Goal: Information Seeking & Learning: Get advice/opinions

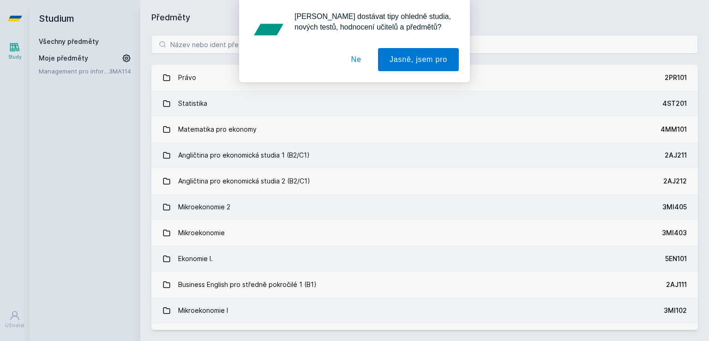
click at [368, 60] on button "Ne" at bounding box center [356, 59] width 33 height 23
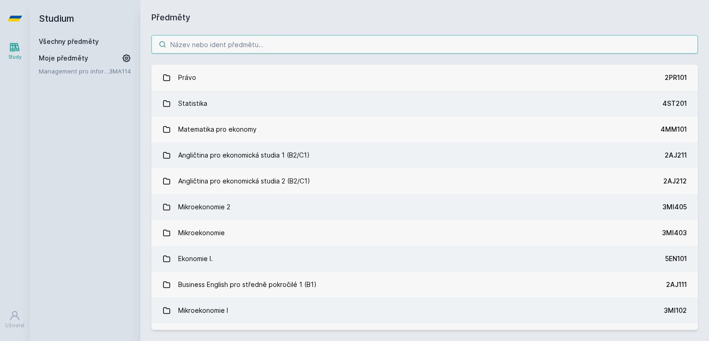
click at [281, 48] on input "search" at bounding box center [424, 44] width 547 height 18
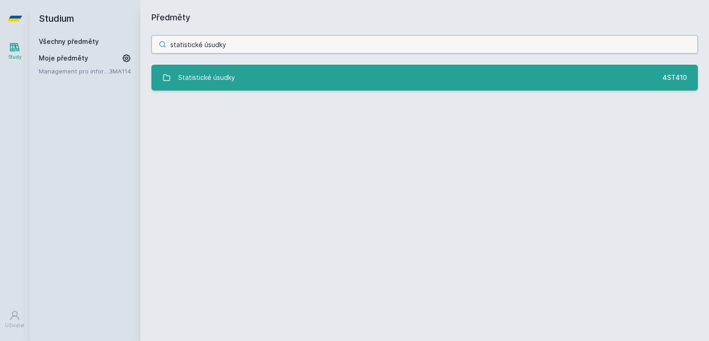
type input "statistické úsudky"
click at [203, 77] on div "Statistické úsudky" at bounding box center [206, 77] width 57 height 18
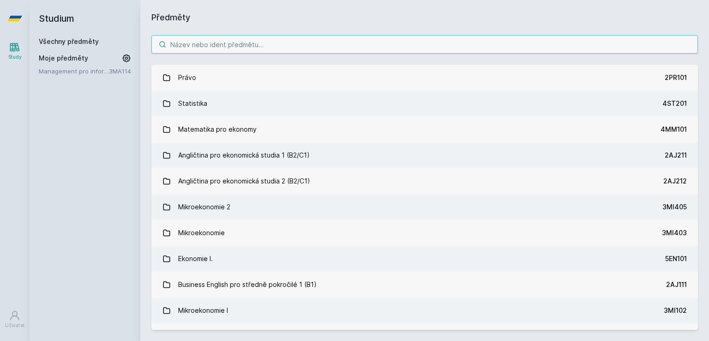
click at [228, 43] on input "search" at bounding box center [424, 44] width 547 height 18
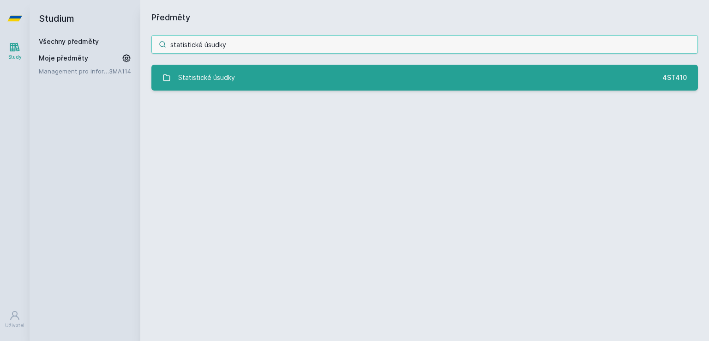
type input "statistické úsudky"
click at [225, 70] on div "Statistické úsudky" at bounding box center [206, 77] width 57 height 18
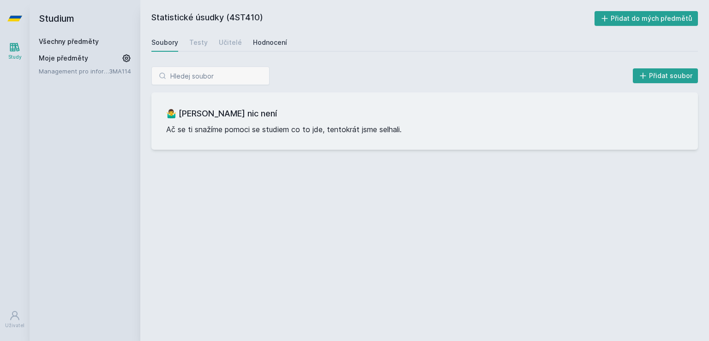
click at [283, 42] on div "Hodnocení" at bounding box center [270, 42] width 34 height 9
click at [236, 38] on div "Učitelé" at bounding box center [230, 42] width 23 height 9
click at [61, 38] on link "Všechny předměty" at bounding box center [69, 41] width 60 height 8
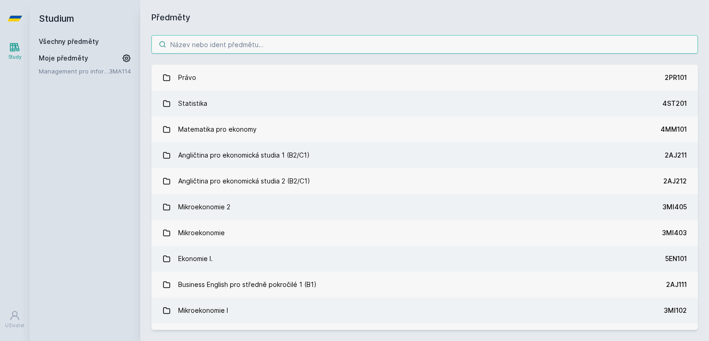
click at [199, 49] on input "search" at bounding box center [424, 44] width 547 height 18
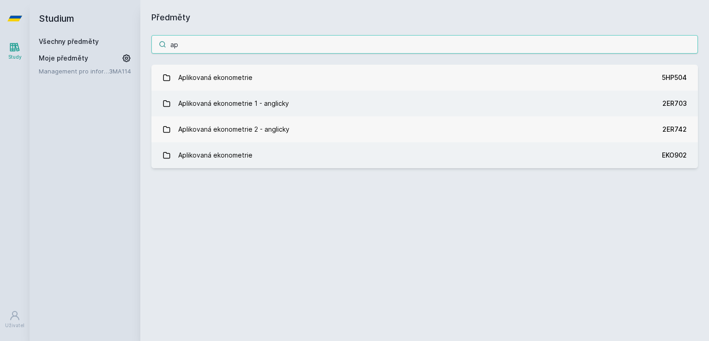
type input "a"
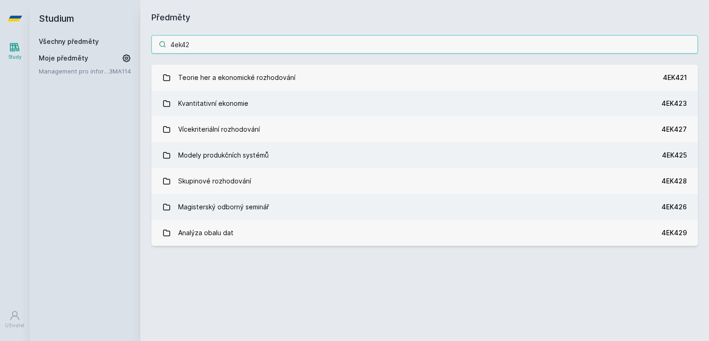
type input "4ek42"
drag, startPoint x: 215, startPoint y: 46, endPoint x: 170, endPoint y: 47, distance: 45.3
click at [170, 47] on input "4ek42" at bounding box center [424, 44] width 547 height 18
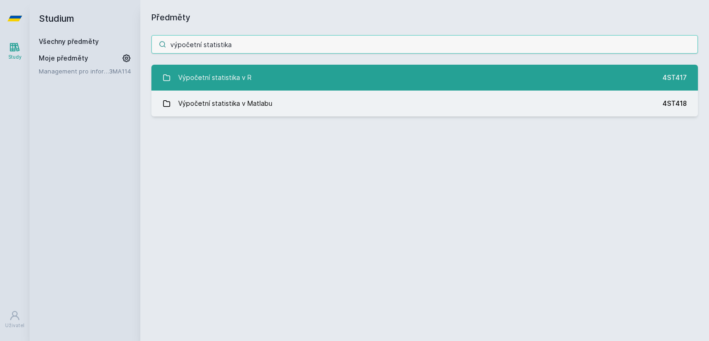
type input "výpočetní statistika"
click at [245, 70] on div "Výpočetní statistika v R" at bounding box center [214, 77] width 73 height 18
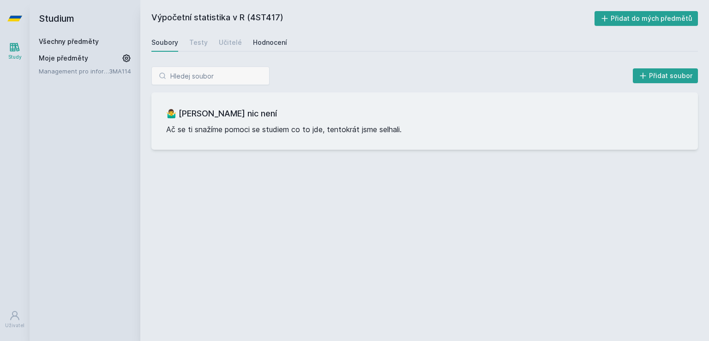
click at [267, 34] on link "Hodnocení" at bounding box center [270, 42] width 34 height 18
click at [214, 39] on div "Soubory Testy Učitelé Hodnocení" at bounding box center [424, 42] width 547 height 18
click at [219, 40] on div "Učitelé" at bounding box center [230, 42] width 23 height 9
click at [45, 42] on link "Všechny předměty" at bounding box center [69, 41] width 60 height 8
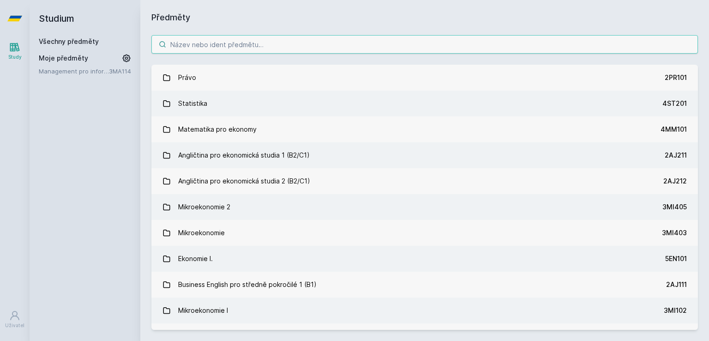
click at [205, 39] on input "search" at bounding box center [424, 44] width 547 height 18
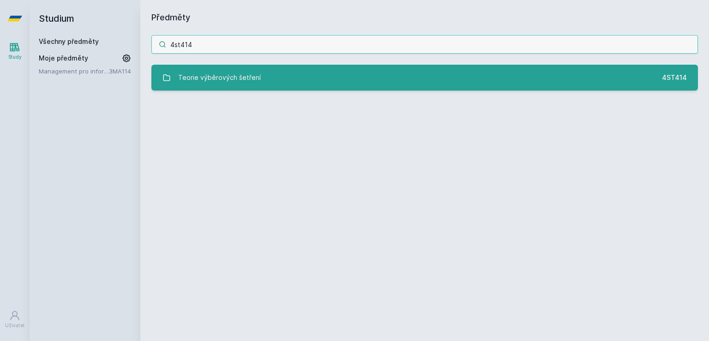
type input "4st414"
click at [207, 67] on link "Teorie výběrových šetření 4ST414" at bounding box center [424, 78] width 547 height 26
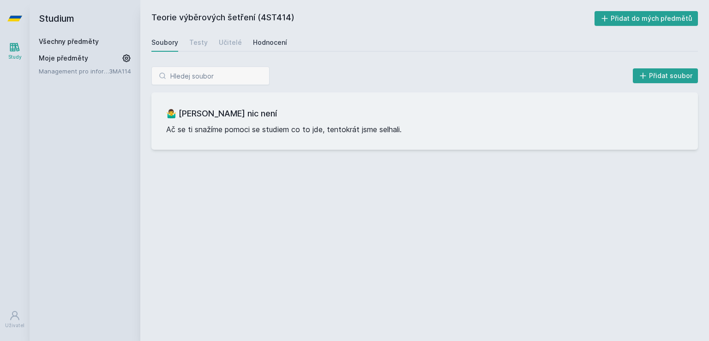
click at [268, 38] on div "Hodnocení" at bounding box center [270, 42] width 34 height 9
click at [235, 41] on div "Učitelé" at bounding box center [230, 42] width 23 height 9
click at [54, 42] on link "Všechny předměty" at bounding box center [69, 41] width 60 height 8
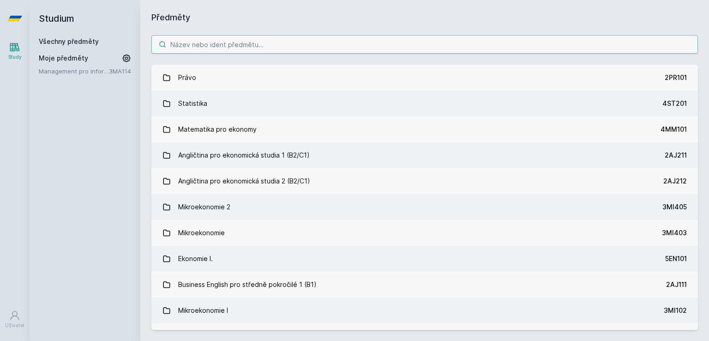
click at [225, 43] on input "search" at bounding box center [424, 44] width 547 height 18
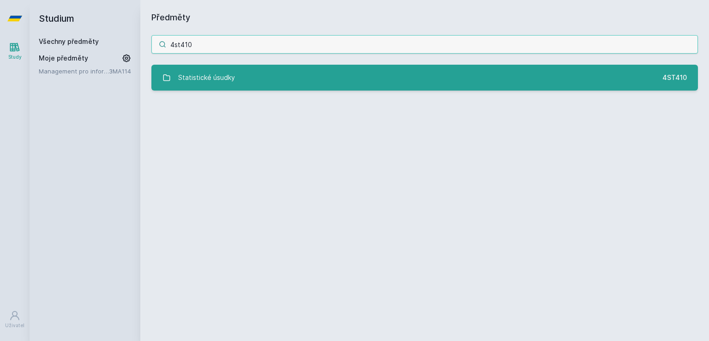
type input "4st410"
click at [212, 68] on div "Statistické úsudky" at bounding box center [206, 77] width 57 height 18
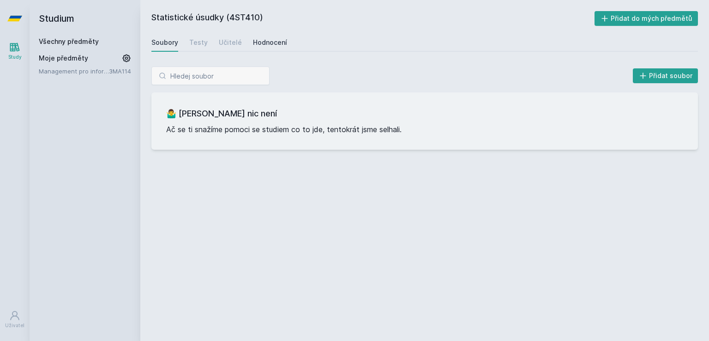
click at [270, 36] on link "Hodnocení" at bounding box center [270, 42] width 34 height 18
click at [237, 40] on div "Učitelé" at bounding box center [230, 42] width 23 height 9
click at [83, 41] on link "Všechny předměty" at bounding box center [69, 41] width 60 height 8
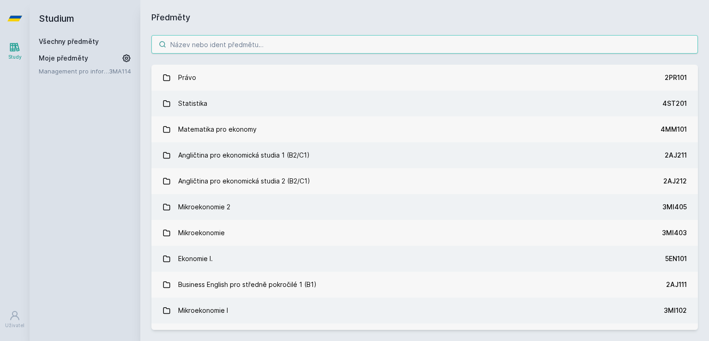
click at [179, 41] on input "search" at bounding box center [424, 44] width 547 height 18
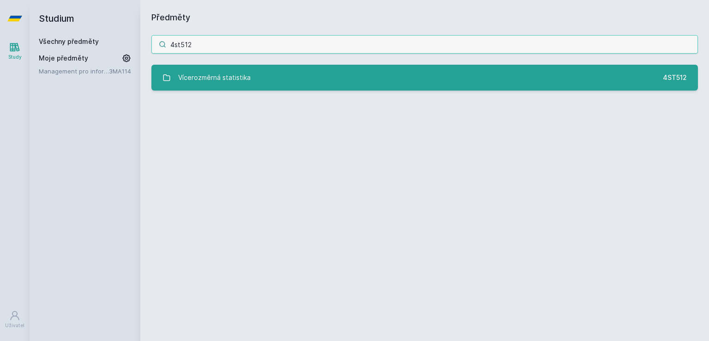
type input "4st512"
click at [190, 79] on div "Vícerozměrná statistika" at bounding box center [214, 77] width 73 height 18
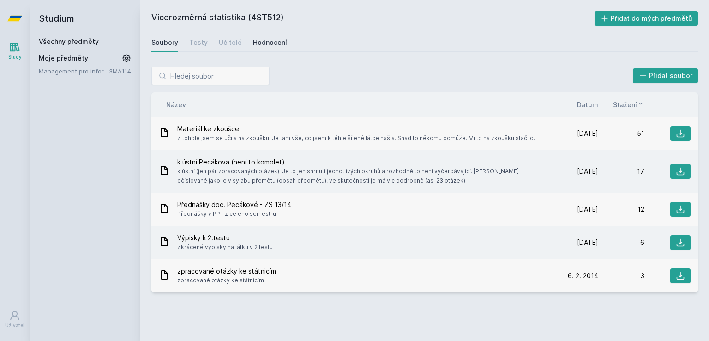
click at [263, 39] on div "Hodnocení" at bounding box center [270, 42] width 34 height 9
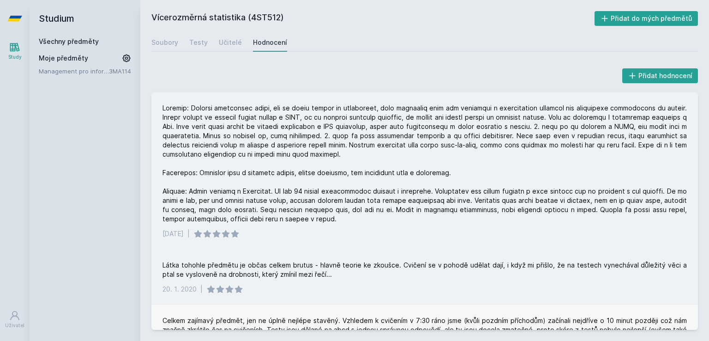
click at [340, 187] on div at bounding box center [425, 163] width 525 height 120
click at [343, 128] on div at bounding box center [425, 163] width 525 height 120
click at [399, 130] on div at bounding box center [425, 163] width 525 height 120
drag, startPoint x: 456, startPoint y: 139, endPoint x: 549, endPoint y: 135, distance: 92.9
click at [549, 135] on div at bounding box center [425, 163] width 525 height 120
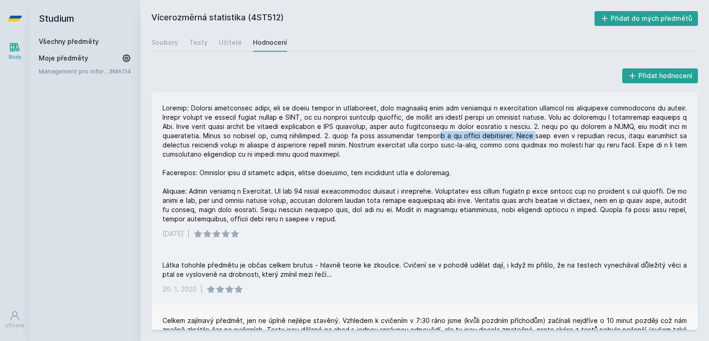
click at [549, 135] on div at bounding box center [425, 163] width 525 height 120
drag, startPoint x: 598, startPoint y: 128, endPoint x: 652, endPoint y: 127, distance: 53.6
click at [652, 127] on div at bounding box center [425, 163] width 525 height 120
drag, startPoint x: 165, startPoint y: 133, endPoint x: 288, endPoint y: 135, distance: 123.3
click at [288, 135] on div at bounding box center [425, 163] width 525 height 120
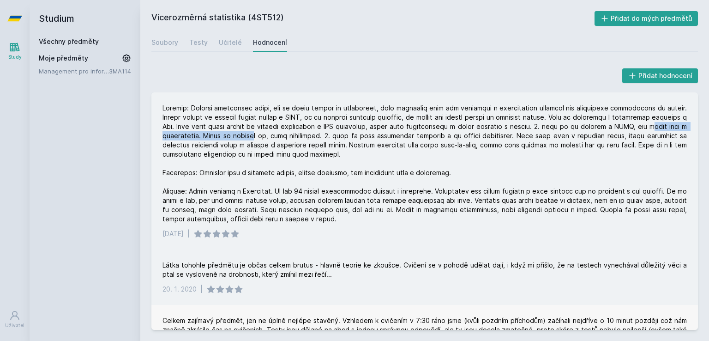
click at [288, 135] on div at bounding box center [425, 163] width 525 height 120
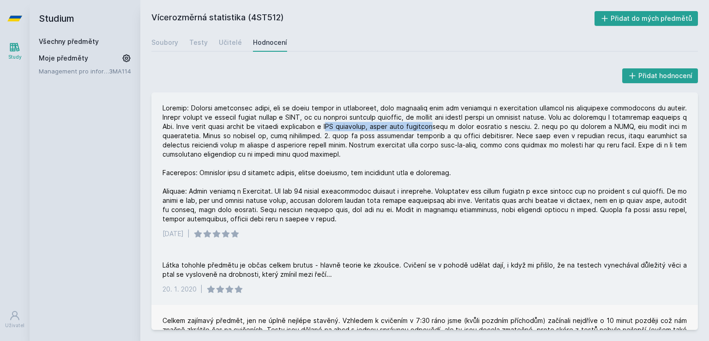
drag, startPoint x: 373, startPoint y: 129, endPoint x: 480, endPoint y: 127, distance: 106.7
click at [480, 127] on div at bounding box center [425, 163] width 525 height 120
drag, startPoint x: 540, startPoint y: 126, endPoint x: 569, endPoint y: 126, distance: 28.6
click at [569, 126] on div at bounding box center [425, 163] width 525 height 120
click at [570, 126] on div at bounding box center [425, 163] width 525 height 120
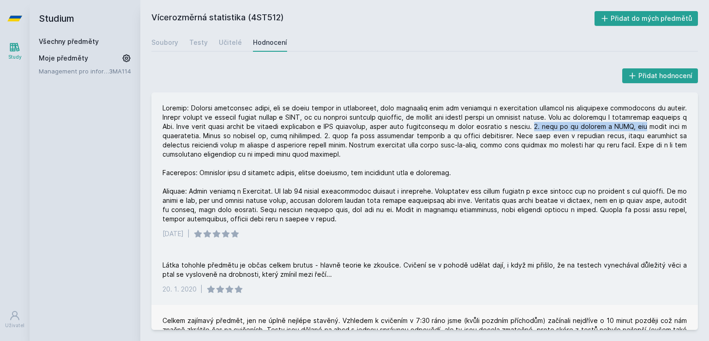
drag, startPoint x: 580, startPoint y: 127, endPoint x: 680, endPoint y: 124, distance: 100.7
click at [680, 124] on div at bounding box center [425, 163] width 525 height 120
drag, startPoint x: 163, startPoint y: 136, endPoint x: 238, endPoint y: 135, distance: 75.3
click at [238, 135] on div at bounding box center [425, 163] width 525 height 120
drag, startPoint x: 239, startPoint y: 137, endPoint x: 353, endPoint y: 133, distance: 113.6
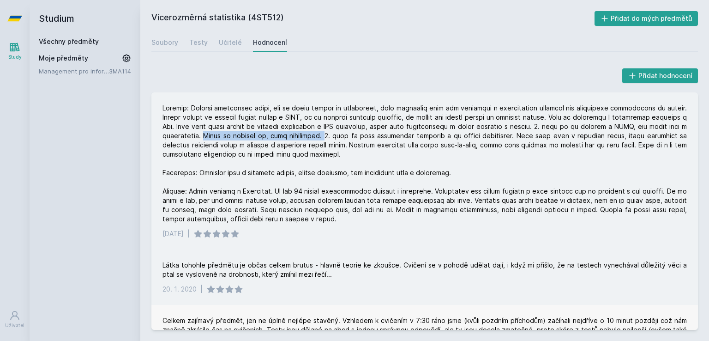
click at [353, 133] on div at bounding box center [425, 163] width 525 height 120
drag, startPoint x: 395, startPoint y: 133, endPoint x: 505, endPoint y: 134, distance: 109.9
click at [505, 134] on div at bounding box center [425, 163] width 525 height 120
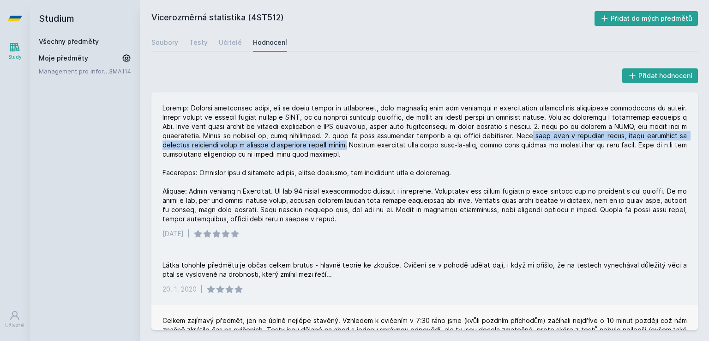
drag, startPoint x: 545, startPoint y: 134, endPoint x: 358, endPoint y: 143, distance: 187.2
click at [358, 143] on div at bounding box center [425, 163] width 525 height 120
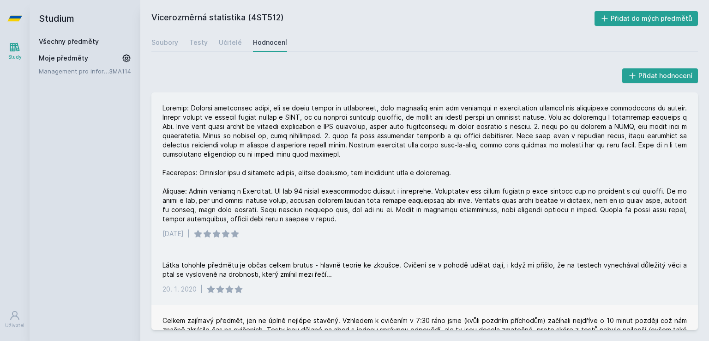
click at [399, 140] on div at bounding box center [425, 163] width 525 height 120
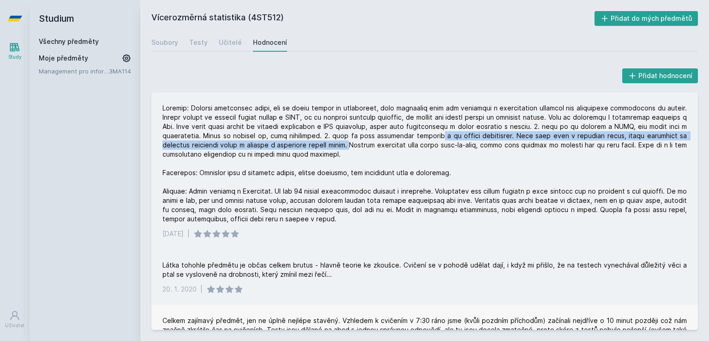
drag, startPoint x: 360, startPoint y: 145, endPoint x: 459, endPoint y: 139, distance: 99.5
click at [459, 139] on div at bounding box center [425, 163] width 525 height 120
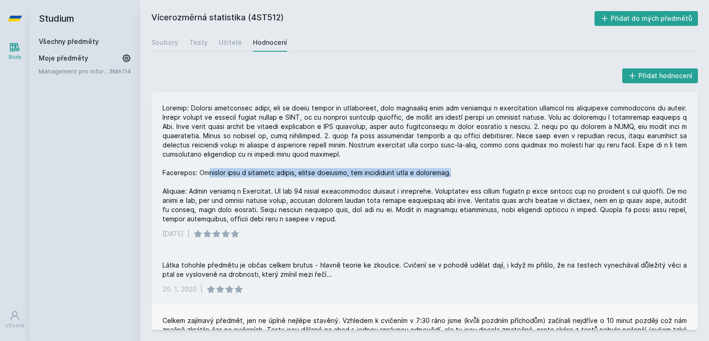
drag, startPoint x: 205, startPoint y: 174, endPoint x: 460, endPoint y: 175, distance: 255.4
click at [460, 175] on div at bounding box center [425, 163] width 525 height 120
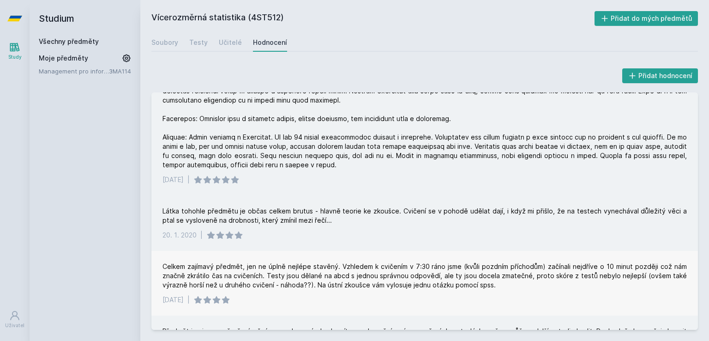
scroll to position [81, 0]
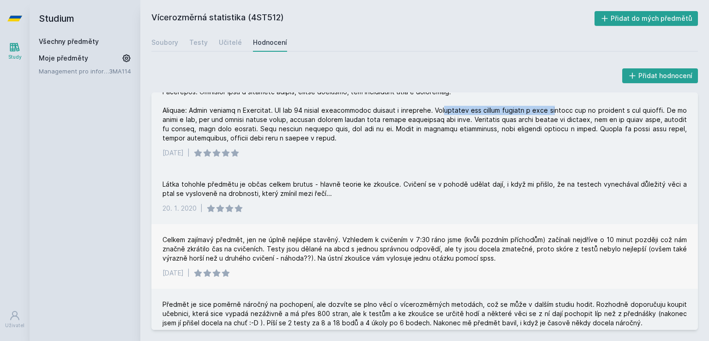
drag, startPoint x: 454, startPoint y: 113, endPoint x: 573, endPoint y: 108, distance: 118.8
click at [573, 108] on div at bounding box center [425, 83] width 525 height 120
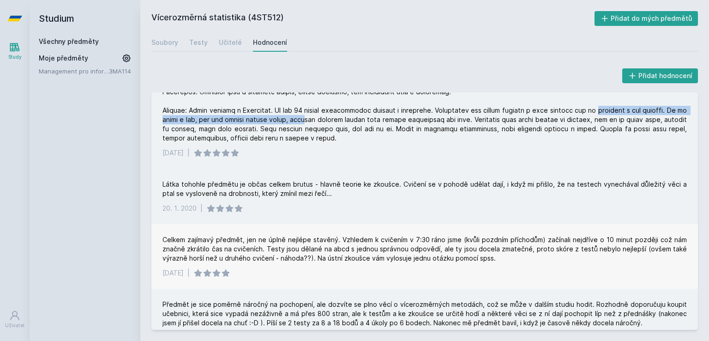
drag, startPoint x: 612, startPoint y: 110, endPoint x: 332, endPoint y: 117, distance: 280.9
click at [332, 117] on div at bounding box center [425, 83] width 525 height 120
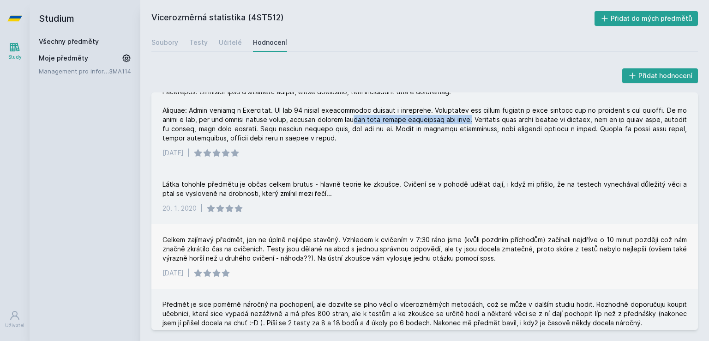
drag, startPoint x: 381, startPoint y: 121, endPoint x: 488, endPoint y: 118, distance: 107.2
click at [488, 118] on div at bounding box center [425, 83] width 525 height 120
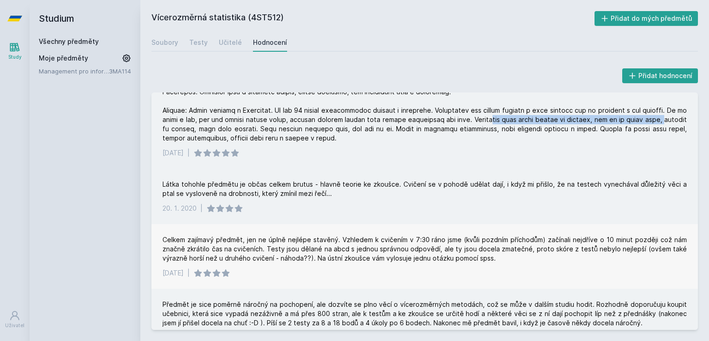
drag, startPoint x: 513, startPoint y: 117, endPoint x: 688, endPoint y: 122, distance: 175.1
click at [688, 122] on div "[DATE] |" at bounding box center [424, 90] width 547 height 157
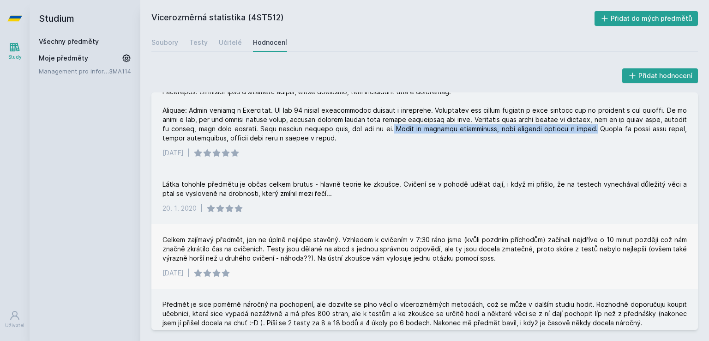
drag, startPoint x: 419, startPoint y: 130, endPoint x: 619, endPoint y: 129, distance: 199.5
click at [619, 129] on div at bounding box center [425, 83] width 525 height 120
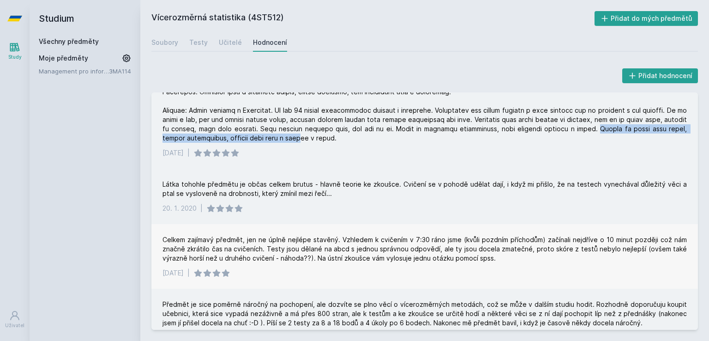
drag, startPoint x: 623, startPoint y: 128, endPoint x: 320, endPoint y: 137, distance: 303.1
click at [320, 137] on div at bounding box center [425, 83] width 525 height 120
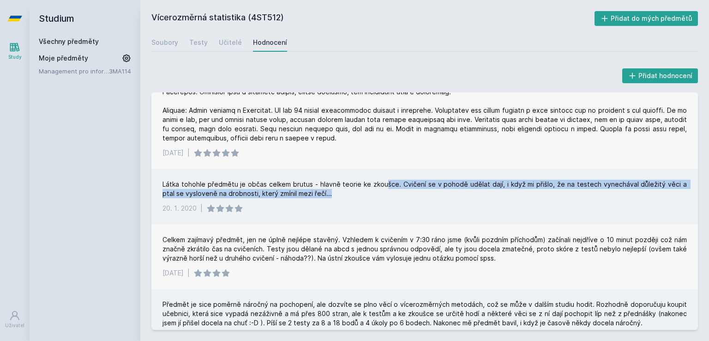
drag, startPoint x: 382, startPoint y: 186, endPoint x: 438, endPoint y: 189, distance: 56.0
click at [438, 189] on div "Látka tohohle předmětu je občas celkem brutus - hlavně teorie ke zkoušce. Cviče…" at bounding box center [425, 189] width 525 height 18
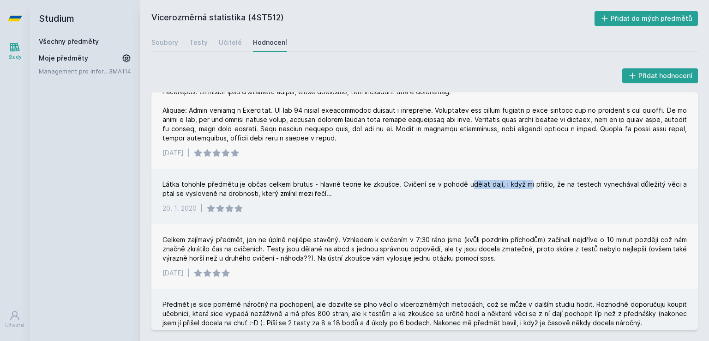
drag, startPoint x: 464, startPoint y: 185, endPoint x: 519, endPoint y: 181, distance: 55.0
click at [519, 181] on div "Látka tohohle předmětu je občas celkem brutus - hlavně teorie ke zkoušce. Cviče…" at bounding box center [425, 189] width 525 height 18
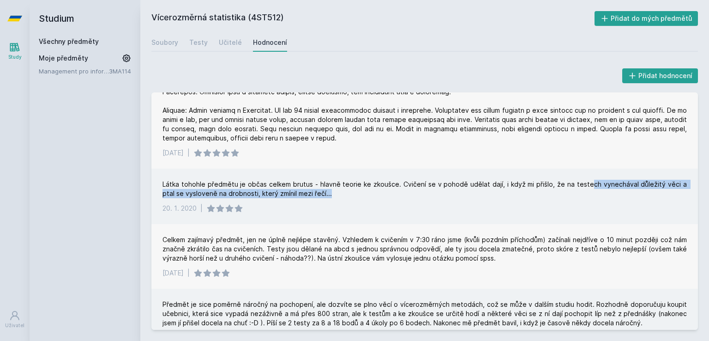
drag, startPoint x: 578, startPoint y: 175, endPoint x: 344, endPoint y: 198, distance: 235.8
click at [344, 198] on div "Látka tohohle předmětu je občas celkem brutus - hlavně teorie ke zkoušce. Cviče…" at bounding box center [424, 196] width 547 height 55
click at [345, 198] on div "Látka tohohle předmětu je občas celkem brutus - hlavně teorie ke zkoušce. Cviče…" at bounding box center [424, 196] width 547 height 55
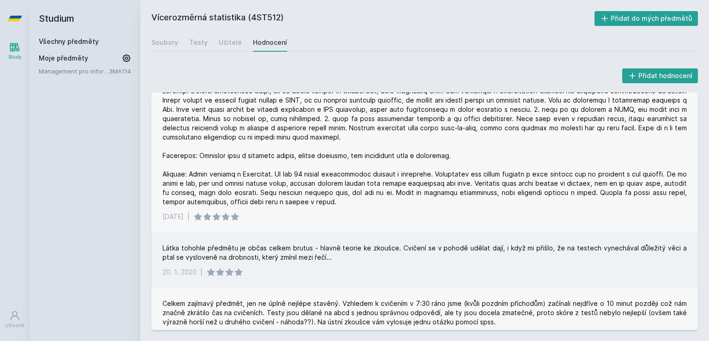
scroll to position [0, 0]
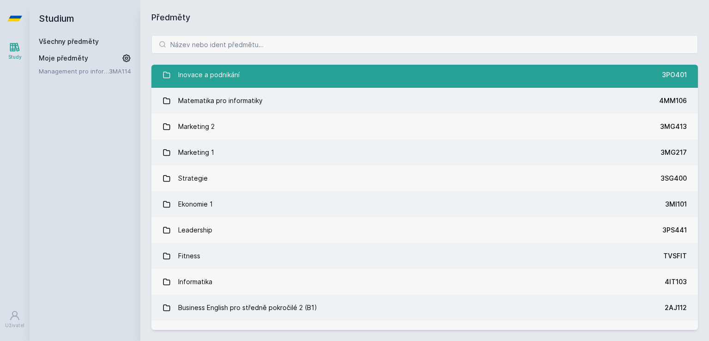
scroll to position [746, 0]
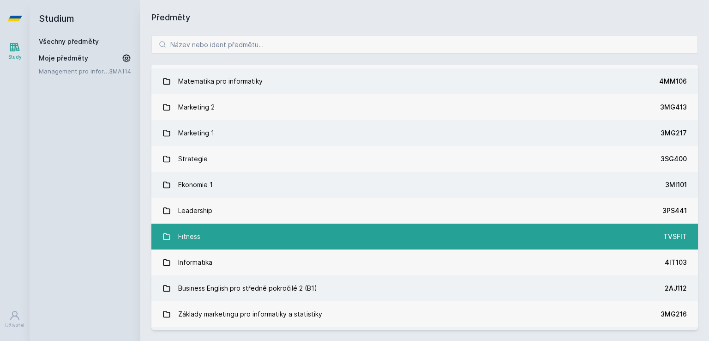
click at [299, 239] on link "Fitness TVSFIT" at bounding box center [424, 237] width 547 height 26
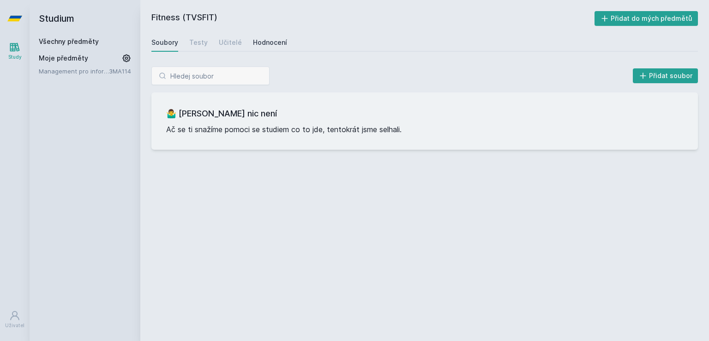
click at [259, 45] on div "Hodnocení" at bounding box center [270, 42] width 34 height 9
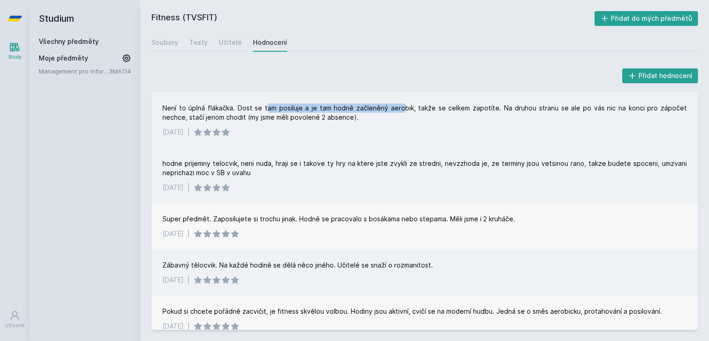
drag, startPoint x: 263, startPoint y: 106, endPoint x: 390, endPoint y: 109, distance: 127.5
click at [390, 109] on div "Není to úplná flákačka. Dost se tam posiluje a je tam hodně začleněný aerobik, …" at bounding box center [425, 112] width 525 height 18
drag, startPoint x: 433, startPoint y: 115, endPoint x: 502, endPoint y: 113, distance: 68.8
click at [502, 113] on div "Není to úplná flákačka. Dost se tam posiluje a je tam hodně začleněný aerobik, …" at bounding box center [425, 112] width 525 height 18
click at [526, 109] on div "Není to úplná flákačka. Dost se tam posiluje a je tam hodně začleněný aerobik, …" at bounding box center [425, 112] width 525 height 18
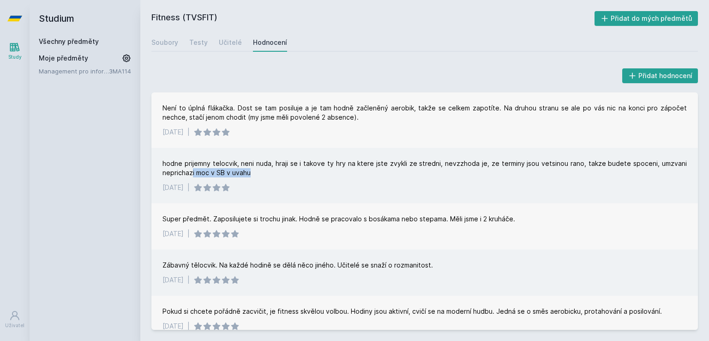
drag, startPoint x: 192, startPoint y: 175, endPoint x: 250, endPoint y: 172, distance: 58.3
click at [250, 172] on div "hodne prijemny telocvik, neni nuda, hraji se i takove ty hry na ktere jste zvyk…" at bounding box center [425, 168] width 525 height 18
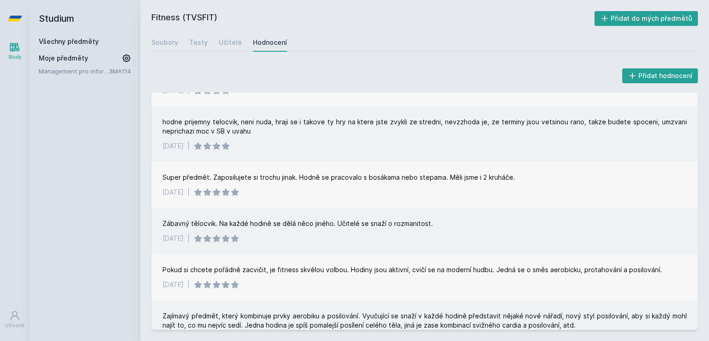
scroll to position [50, 0]
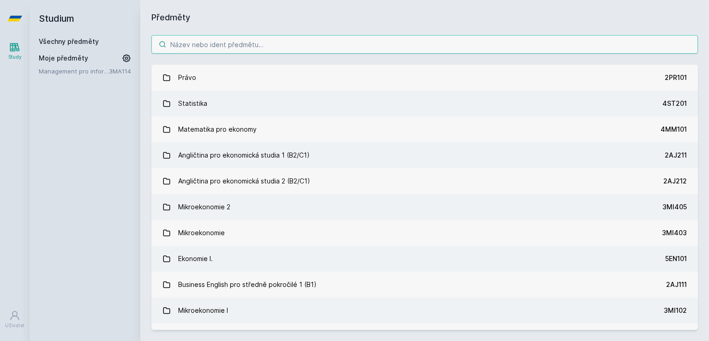
click at [257, 45] on input "search" at bounding box center [424, 44] width 547 height 18
type input "statistika"
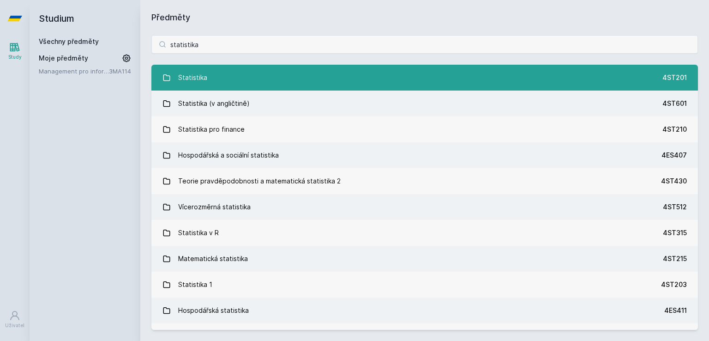
click at [212, 81] on link "Statistika 4ST201" at bounding box center [424, 78] width 547 height 26
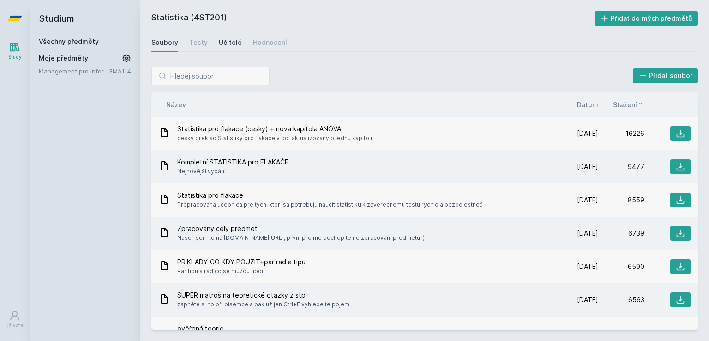
click at [235, 44] on div "Učitelé" at bounding box center [230, 42] width 23 height 9
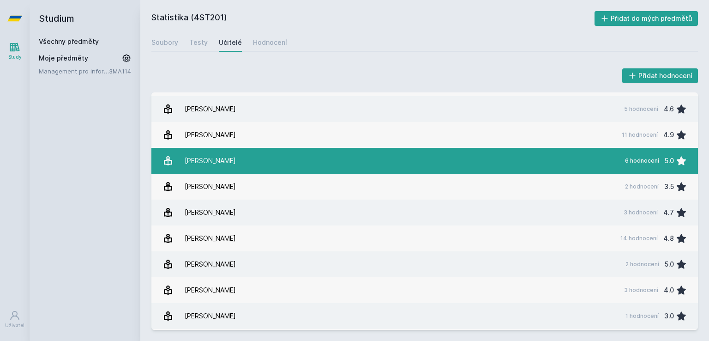
scroll to position [484, 0]
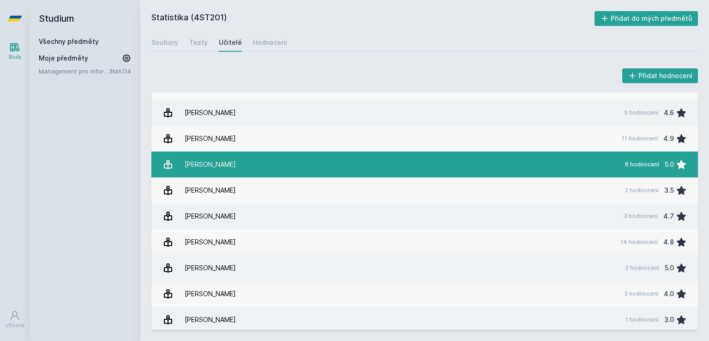
click at [216, 163] on div "[PERSON_NAME]" at bounding box center [210, 164] width 51 height 18
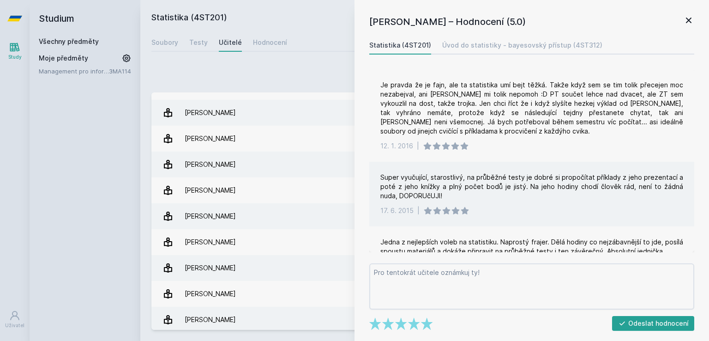
click at [205, 11] on h2 "Statistika (4ST201)" at bounding box center [372, 18] width 443 height 15
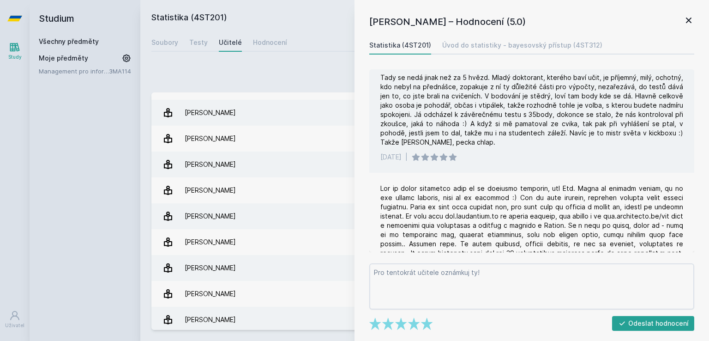
scroll to position [221, 0]
drag, startPoint x: 576, startPoint y: 114, endPoint x: 458, endPoint y: 119, distance: 118.3
click at [458, 119] on div "Tady se nedá jinak než za 5 hvězd. Mladý doktorant, kterého baví učit, je příje…" at bounding box center [532, 109] width 303 height 74
click at [484, 121] on div "Tady se nedá jinak než za 5 hvězd. Mladý doktorant, kterého baví učit, je příje…" at bounding box center [532, 109] width 303 height 74
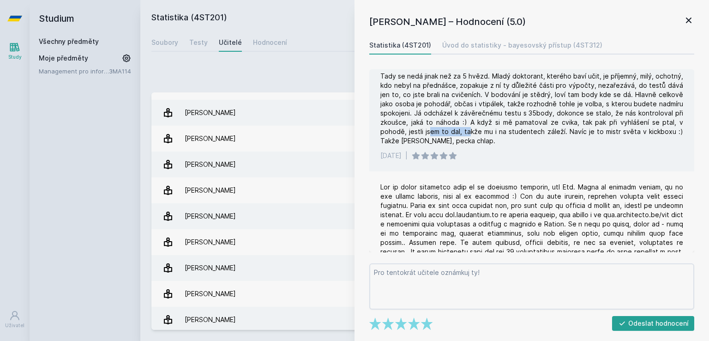
drag, startPoint x: 428, startPoint y: 129, endPoint x: 469, endPoint y: 135, distance: 42.0
click at [469, 135] on div "Tady se nedá jinak než za 5 hvězd. Mladý doktorant, kterého baví učit, je příje…" at bounding box center [532, 109] width 303 height 74
click at [471, 135] on div "Tady se nedá jinak než za 5 hvězd. Mladý doktorant, kterého baví učit, je příje…" at bounding box center [532, 109] width 303 height 74
drag, startPoint x: 446, startPoint y: 133, endPoint x: 469, endPoint y: 132, distance: 22.6
click at [469, 132] on div "Tady se nedá jinak než za 5 hvězd. Mladý doktorant, kterého baví učit, je příje…" at bounding box center [532, 109] width 303 height 74
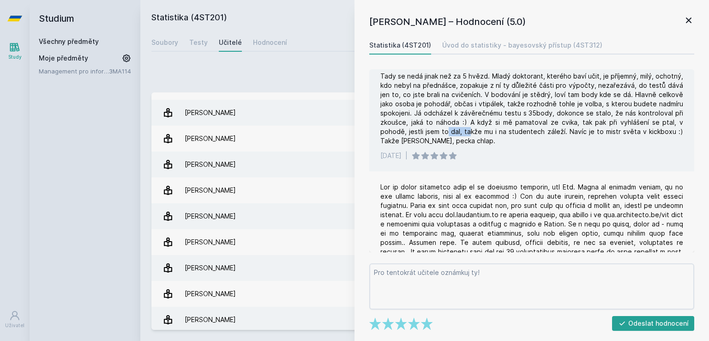
click at [469, 132] on div "Tady se nedá jinak než za 5 hvězd. Mladý doktorant, kterého baví učit, je příje…" at bounding box center [532, 109] width 303 height 74
click at [511, 132] on div "Tady se nedá jinak než za 5 hvězd. Mladý doktorant, kterého baví učit, je příje…" at bounding box center [532, 109] width 303 height 74
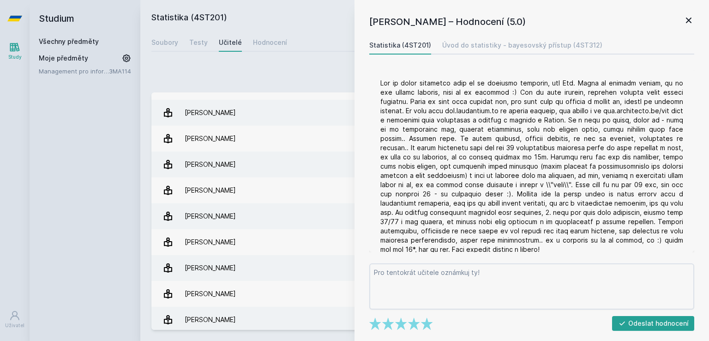
scroll to position [320, 0]
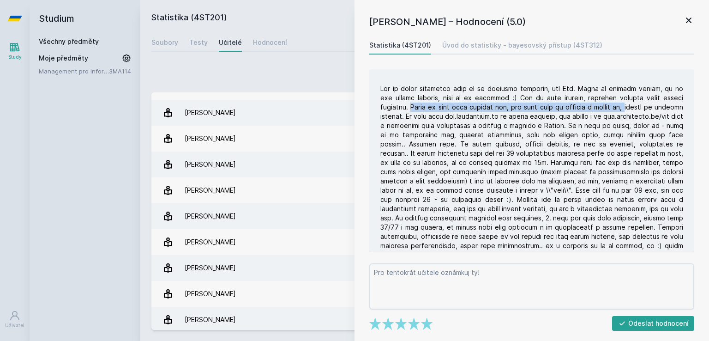
drag, startPoint x: 408, startPoint y: 108, endPoint x: 632, endPoint y: 107, distance: 224.0
click at [632, 107] on div at bounding box center [532, 171] width 303 height 175
drag, startPoint x: 562, startPoint y: 106, endPoint x: 678, endPoint y: 102, distance: 116.4
click at [678, 102] on div at bounding box center [532, 171] width 303 height 175
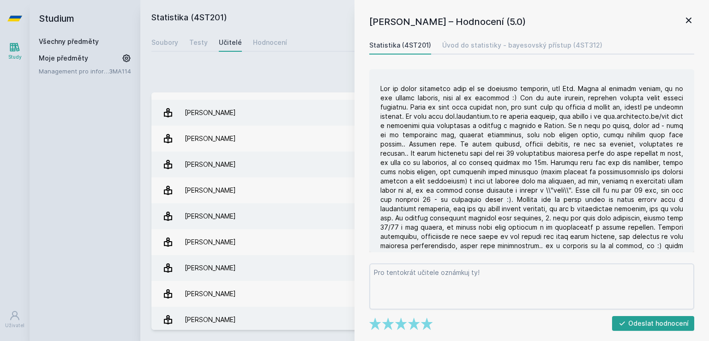
click at [417, 127] on div at bounding box center [532, 171] width 303 height 175
drag, startPoint x: 417, startPoint y: 117, endPoint x: 611, endPoint y: 114, distance: 193.5
click at [611, 114] on div at bounding box center [532, 171] width 303 height 175
click at [523, 122] on div at bounding box center [532, 171] width 303 height 175
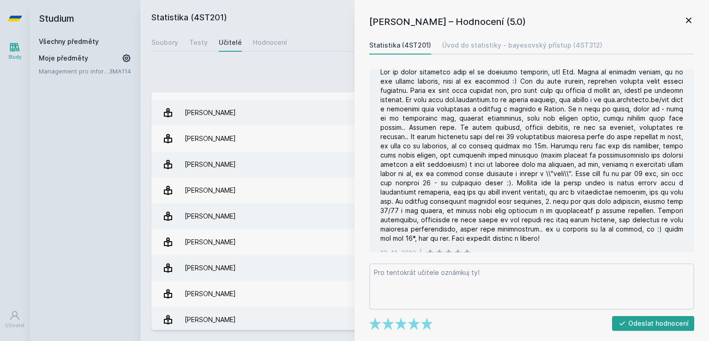
scroll to position [338, 0]
drag, startPoint x: 448, startPoint y: 117, endPoint x: 522, endPoint y: 114, distance: 74.4
click at [522, 114] on div at bounding box center [532, 153] width 303 height 175
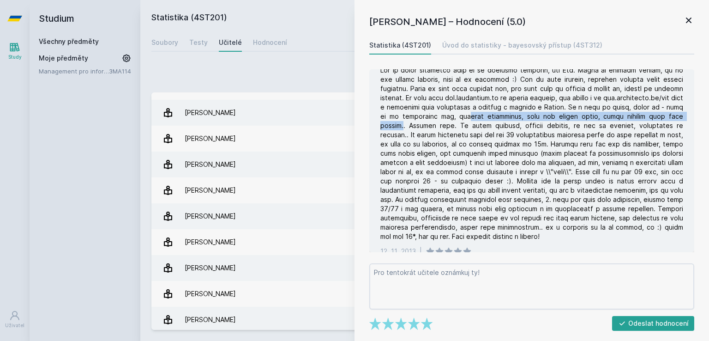
drag, startPoint x: 543, startPoint y: 115, endPoint x: 465, endPoint y: 124, distance: 77.7
click at [465, 124] on div at bounding box center [532, 153] width 303 height 175
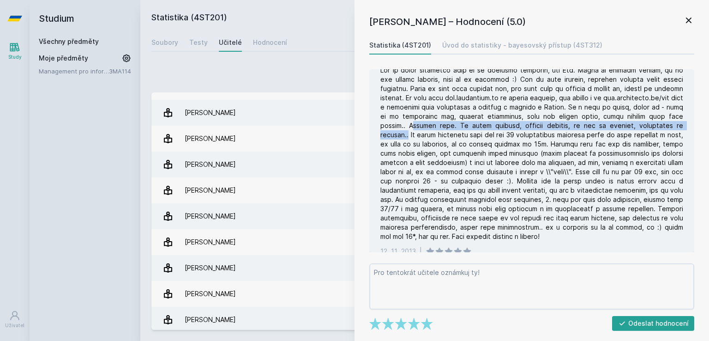
drag, startPoint x: 474, startPoint y: 125, endPoint x: 453, endPoint y: 135, distance: 23.8
click at [453, 135] on div at bounding box center [532, 153] width 303 height 175
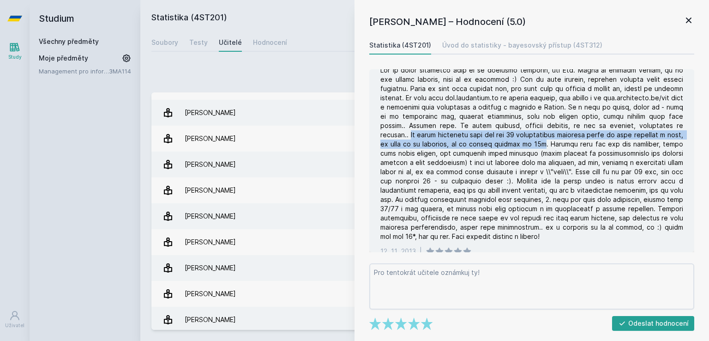
drag, startPoint x: 455, startPoint y: 134, endPoint x: 592, endPoint y: 146, distance: 137.2
click at [592, 146] on div at bounding box center [532, 153] width 303 height 175
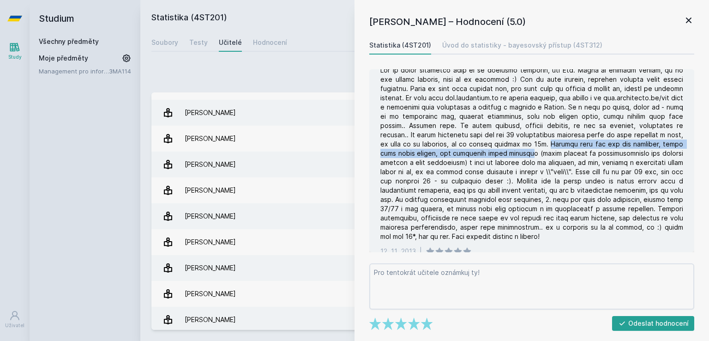
drag, startPoint x: 595, startPoint y: 145, endPoint x: 570, endPoint y: 153, distance: 26.4
click at [570, 153] on div at bounding box center [532, 153] width 303 height 175
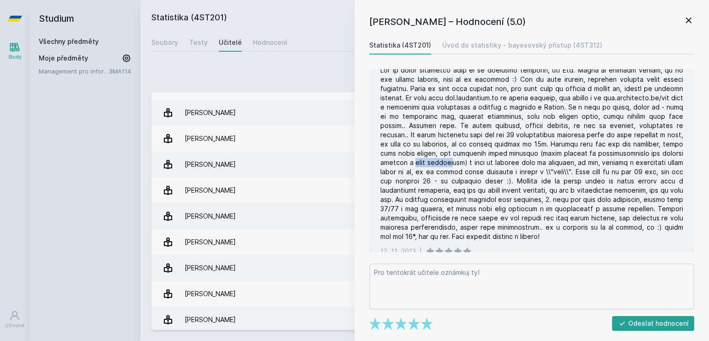
drag, startPoint x: 453, startPoint y: 163, endPoint x: 488, endPoint y: 163, distance: 35.6
click at [488, 163] on div at bounding box center [532, 153] width 303 height 175
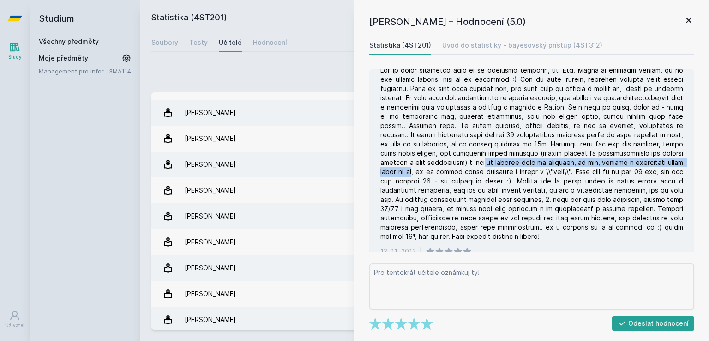
drag, startPoint x: 522, startPoint y: 162, endPoint x: 473, endPoint y: 172, distance: 50.1
click at [473, 172] on div at bounding box center [532, 153] width 303 height 175
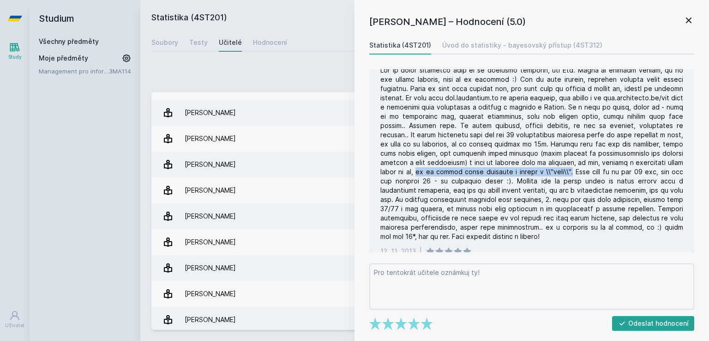
drag, startPoint x: 477, startPoint y: 172, endPoint x: 629, endPoint y: 176, distance: 152.9
click at [629, 176] on div at bounding box center [532, 153] width 303 height 175
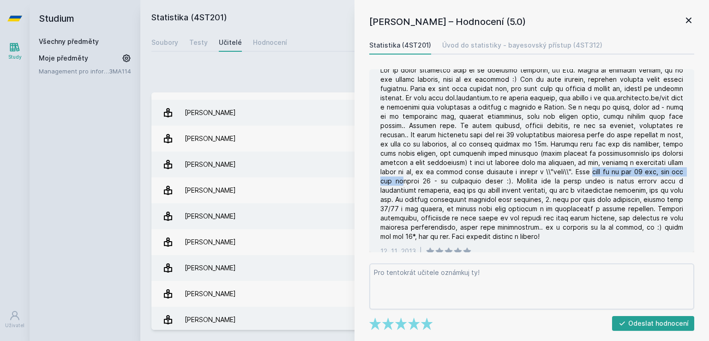
drag, startPoint x: 645, startPoint y: 173, endPoint x: 461, endPoint y: 184, distance: 184.6
click at [461, 184] on div at bounding box center [532, 153] width 303 height 175
click at [440, 185] on div at bounding box center [532, 153] width 303 height 175
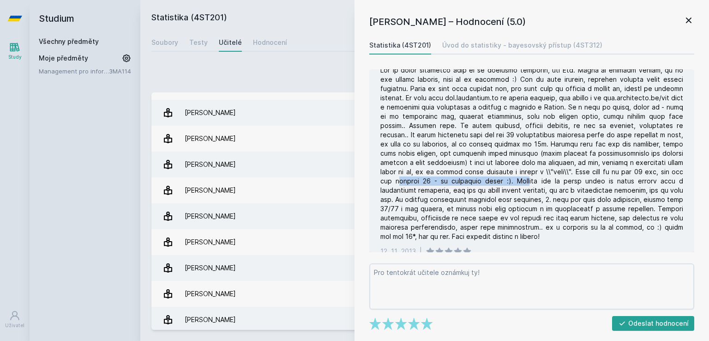
drag, startPoint x: 459, startPoint y: 182, endPoint x: 580, endPoint y: 179, distance: 121.5
click at [580, 179] on div at bounding box center [532, 153] width 303 height 175
drag, startPoint x: 566, startPoint y: 181, endPoint x: 604, endPoint y: 182, distance: 37.4
click at [604, 182] on div at bounding box center [532, 153] width 303 height 175
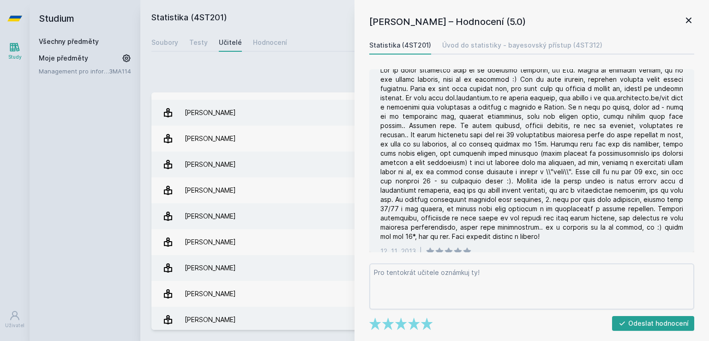
click at [606, 193] on div at bounding box center [532, 153] width 303 height 175
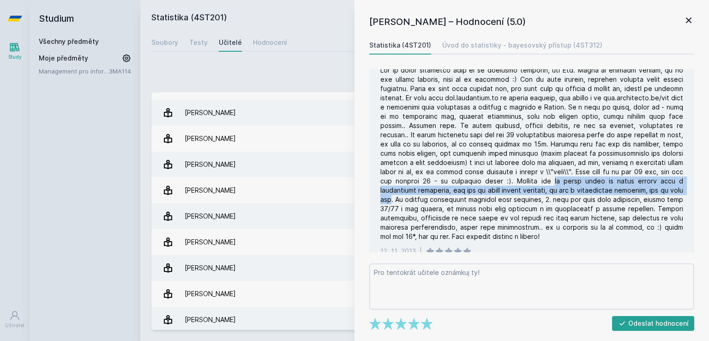
drag, startPoint x: 608, startPoint y: 181, endPoint x: 462, endPoint y: 196, distance: 146.7
click at [462, 196] on div at bounding box center [532, 153] width 303 height 175
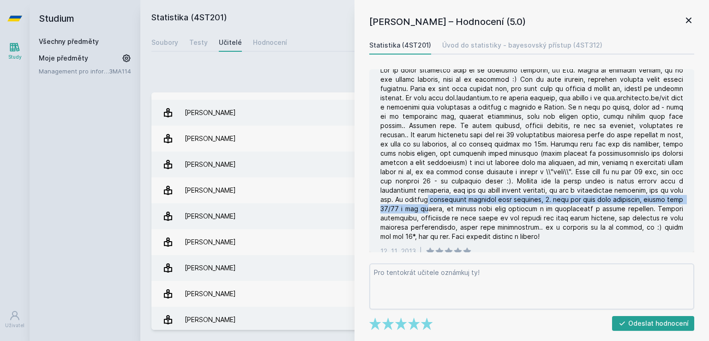
drag, startPoint x: 501, startPoint y: 196, endPoint x: 491, endPoint y: 212, distance: 18.2
click at [491, 212] on div at bounding box center [532, 153] width 303 height 175
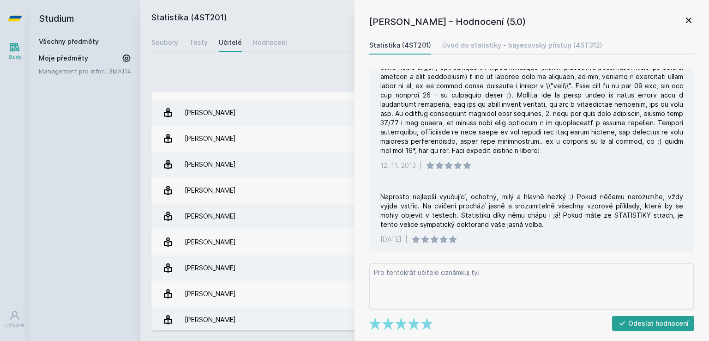
scroll to position [426, 0]
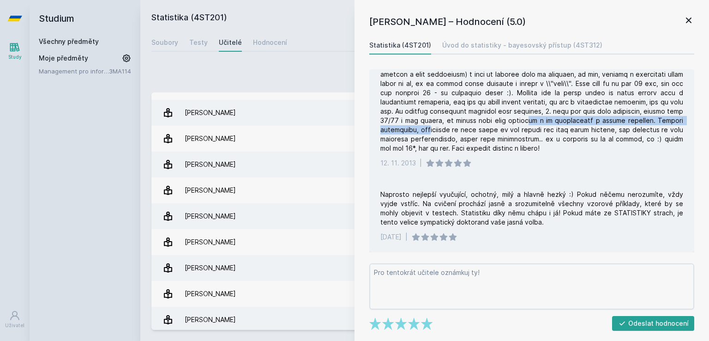
drag, startPoint x: 486, startPoint y: 130, endPoint x: 596, endPoint y: 124, distance: 110.5
click at [596, 124] on div at bounding box center [532, 64] width 303 height 175
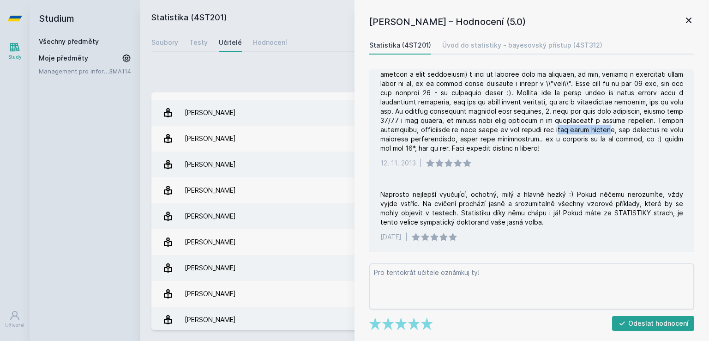
drag, startPoint x: 620, startPoint y: 128, endPoint x: 674, endPoint y: 129, distance: 53.6
click at [674, 129] on div at bounding box center [532, 64] width 303 height 175
drag, startPoint x: 438, startPoint y: 140, endPoint x: 526, endPoint y: 139, distance: 88.7
click at [526, 139] on div at bounding box center [532, 64] width 303 height 175
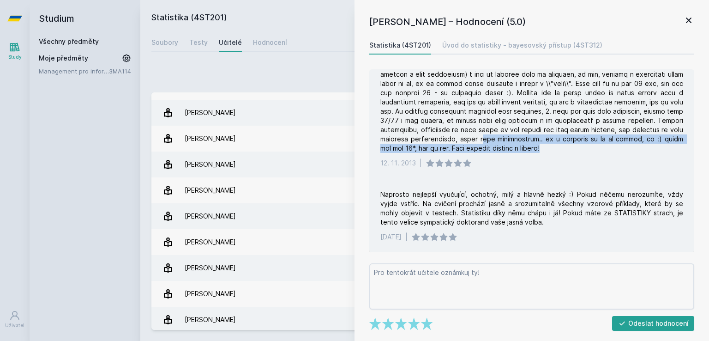
drag, startPoint x: 550, startPoint y: 138, endPoint x: 609, endPoint y: 146, distance: 60.1
click at [609, 146] on div at bounding box center [532, 64] width 303 height 175
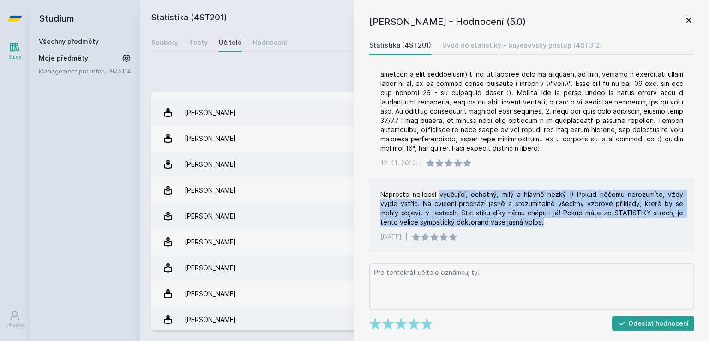
drag, startPoint x: 440, startPoint y: 196, endPoint x: 573, endPoint y: 221, distance: 135.7
click at [573, 221] on div "Naprosto nejlepší vyučující, ochotný, milý a hlavně hezký :) Pokud něčemu neroz…" at bounding box center [532, 208] width 303 height 37
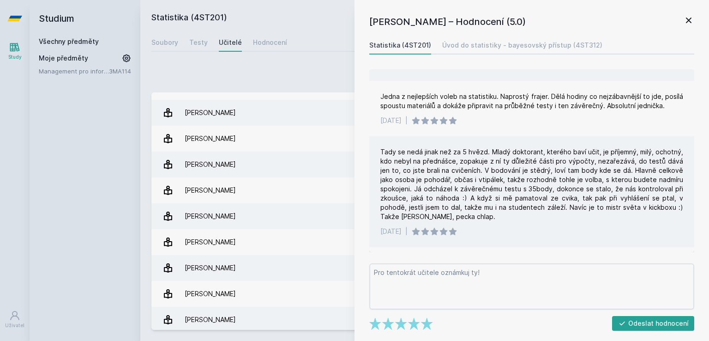
scroll to position [0, 0]
